Goal: Navigation & Orientation: Find specific page/section

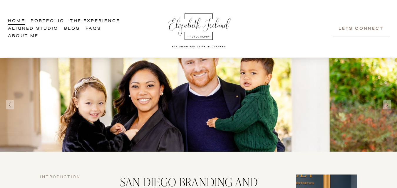
click at [23, 39] on link "About Me" at bounding box center [23, 37] width 31 height 8
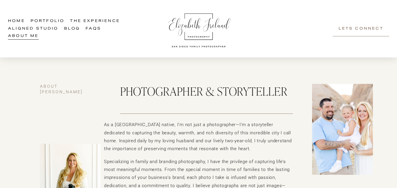
click at [72, 29] on link "Blog" at bounding box center [72, 29] width 16 height 8
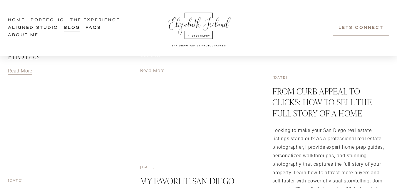
scroll to position [297, 0]
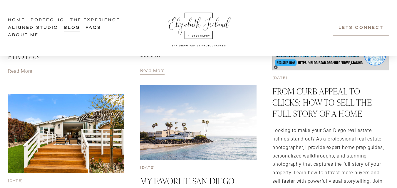
drag, startPoint x: 334, startPoint y: 41, endPoint x: 326, endPoint y: 46, distance: 9.4
click at [334, 41] on div "Home Portfolio The Experience Family Experience Branding Experience Aligned Stu…" at bounding box center [198, 28] width 381 height 42
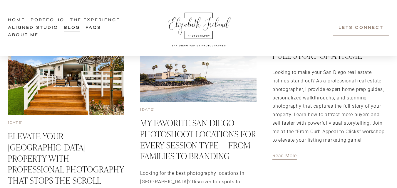
scroll to position [355, 0]
